Goal: Entertainment & Leisure: Consume media (video, audio)

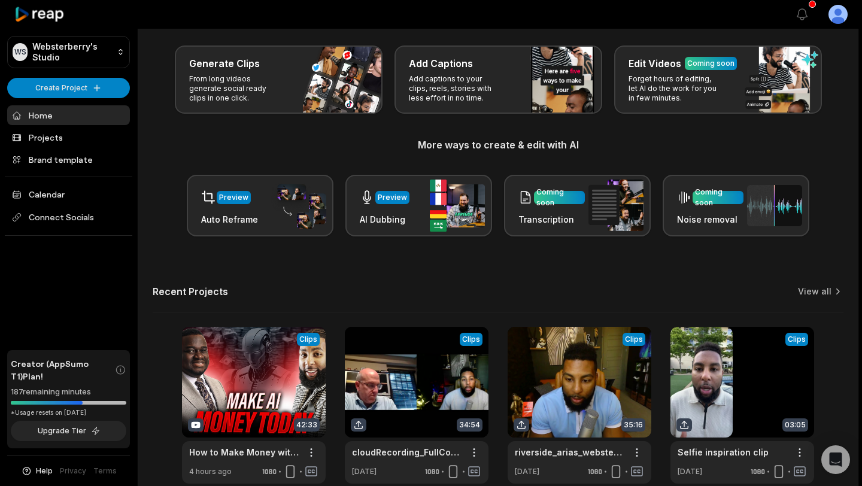
scroll to position [111, 0]
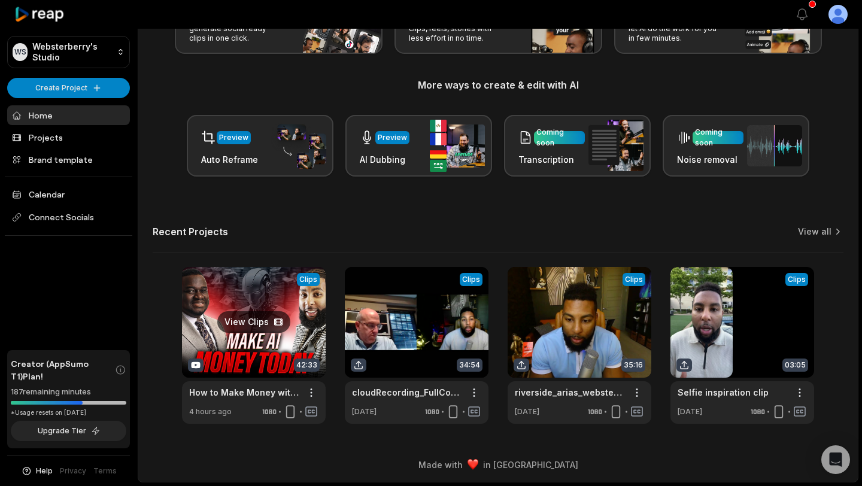
click at [256, 322] on link at bounding box center [254, 345] width 144 height 157
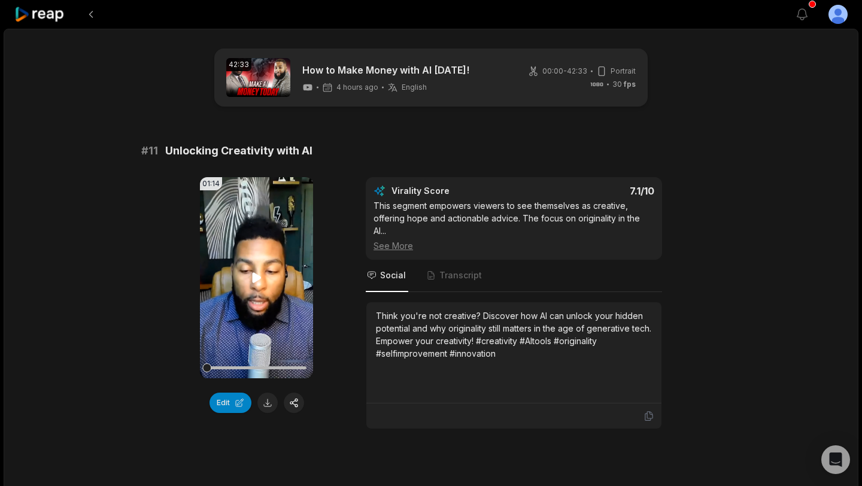
scroll to position [323, 0]
